Goal: Task Accomplishment & Management: Use online tool/utility

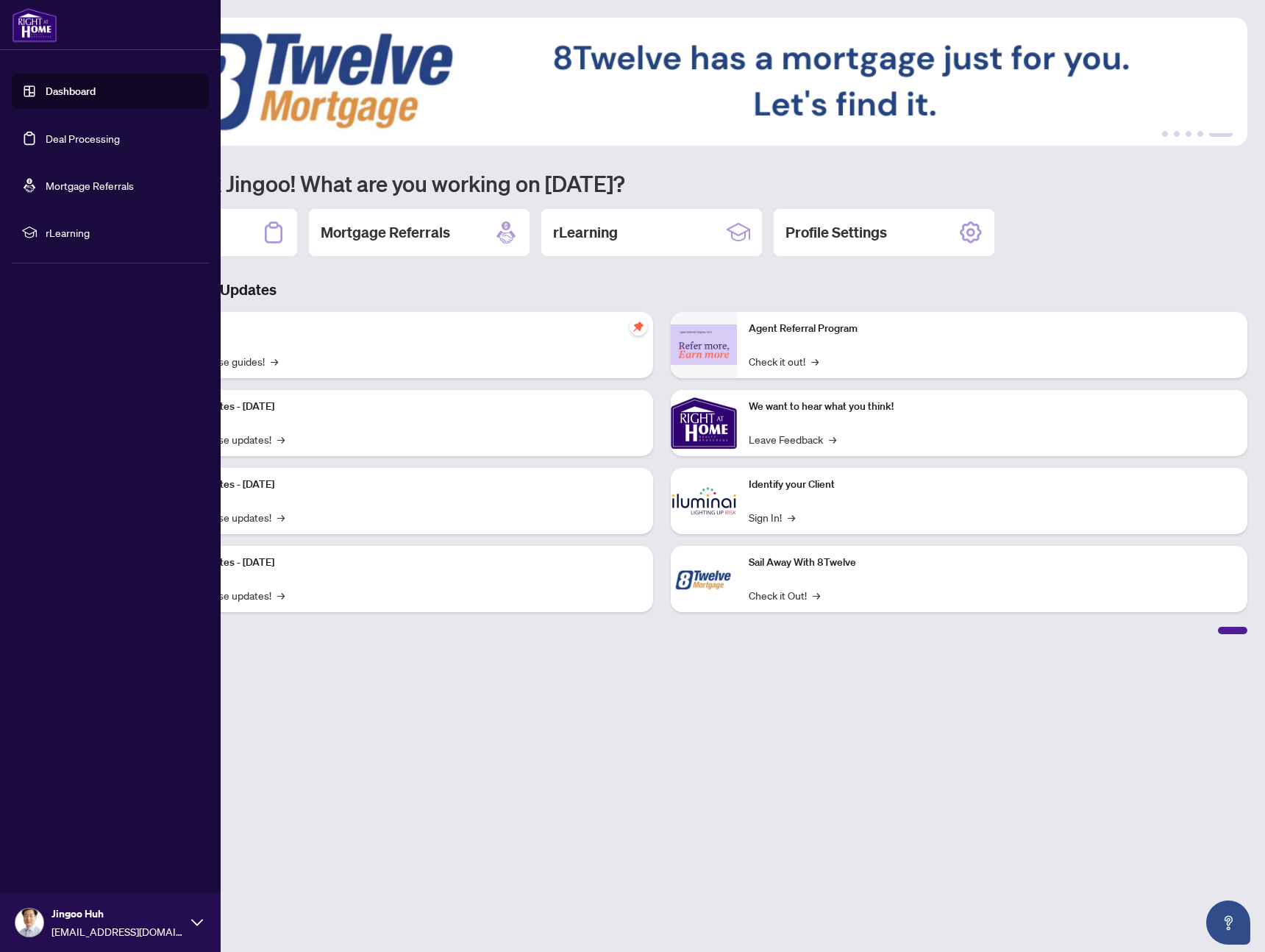
click at [82, 96] on link "Dashboard" at bounding box center [71, 91] width 50 height 13
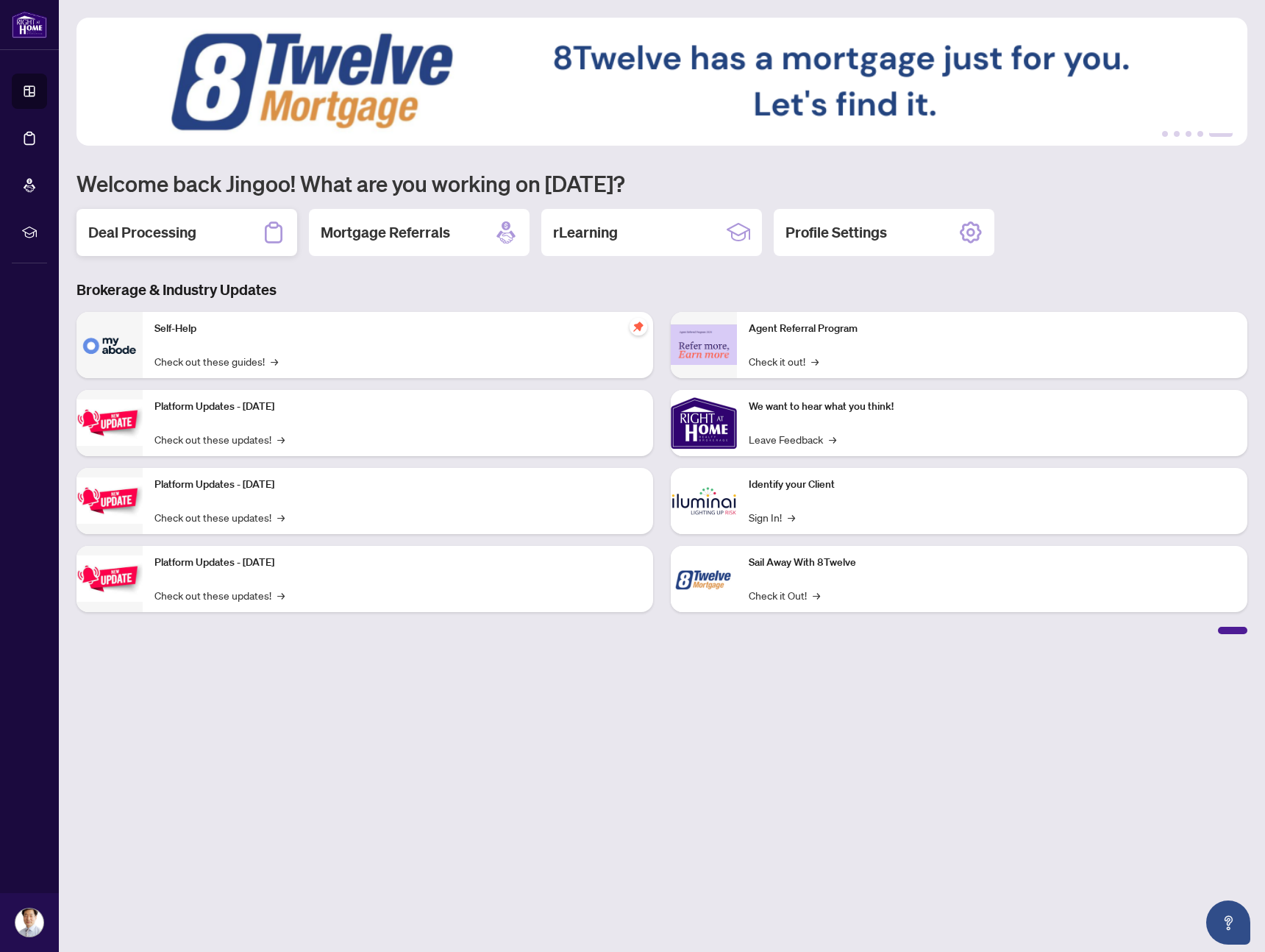
click at [158, 239] on h2 "Deal Processing" at bounding box center [143, 232] width 108 height 21
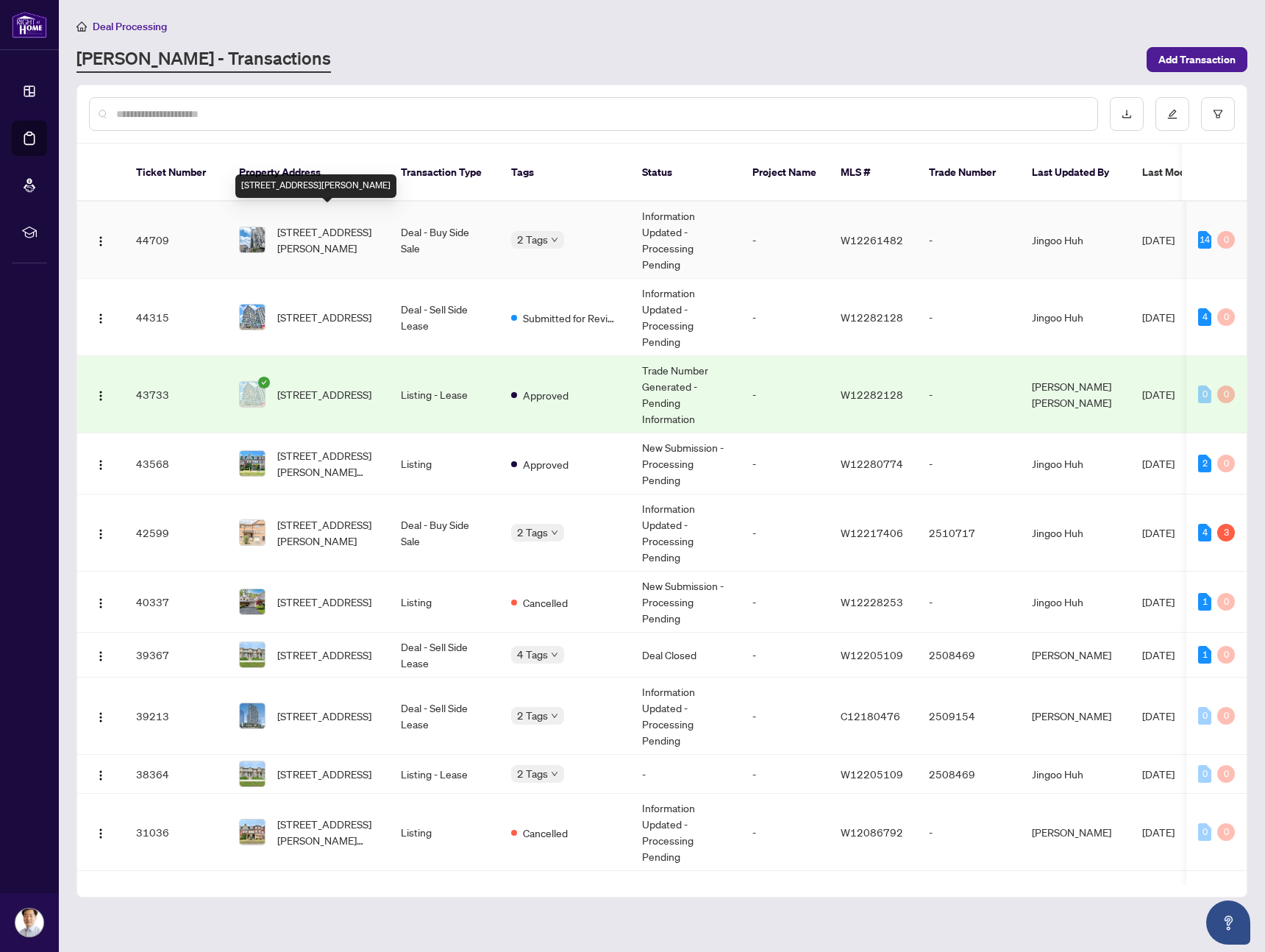
click at [314, 224] on span "[STREET_ADDRESS][PERSON_NAME]" at bounding box center [326, 240] width 100 height 33
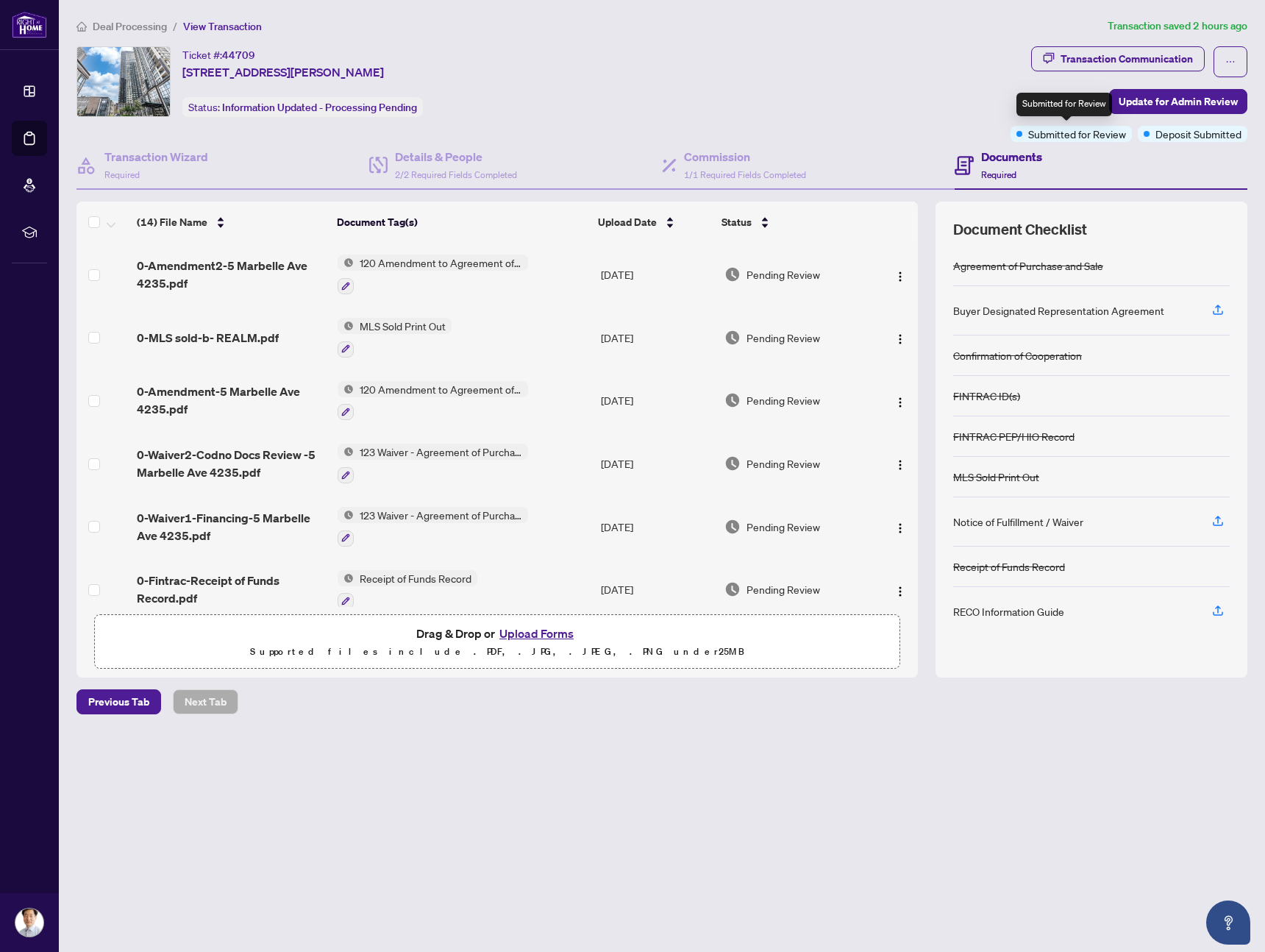
click at [1088, 133] on span "Submitted for Review" at bounding box center [1077, 133] width 98 height 16
click at [1141, 99] on span "Update for Admin Review" at bounding box center [1178, 101] width 119 height 23
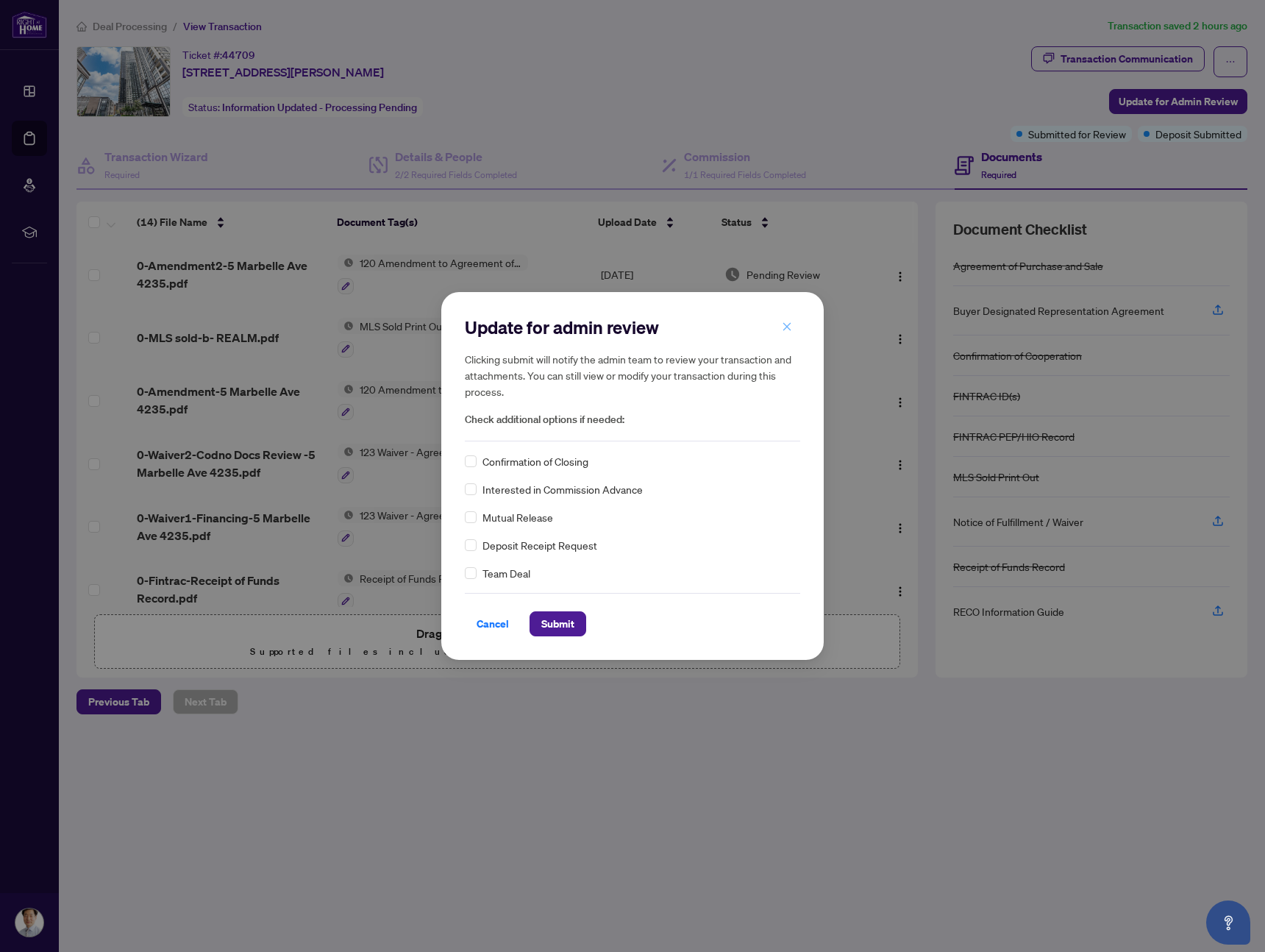
click at [788, 328] on icon "close" at bounding box center [787, 326] width 8 height 8
